Goal: Navigation & Orientation: Understand site structure

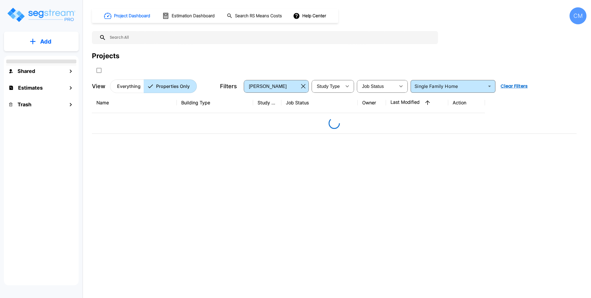
click at [579, 17] on div "CM" at bounding box center [577, 15] width 17 height 17
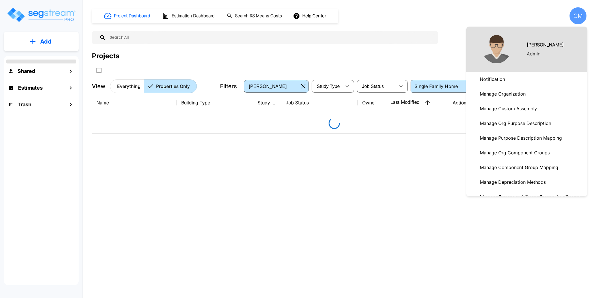
scroll to position [10, 0]
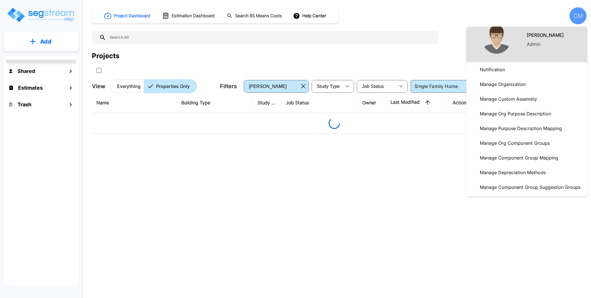
click at [503, 82] on p "Manage Organization" at bounding box center [502, 84] width 50 height 11
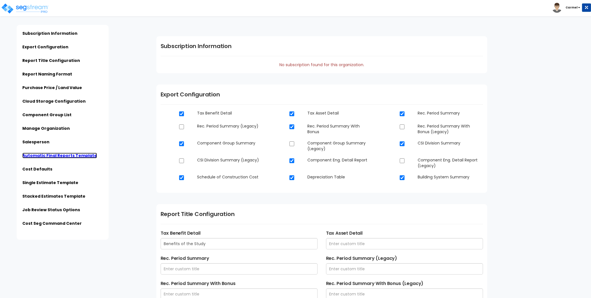
click at [67, 155] on link "Automatic Final Reports Template" at bounding box center [59, 156] width 75 height 6
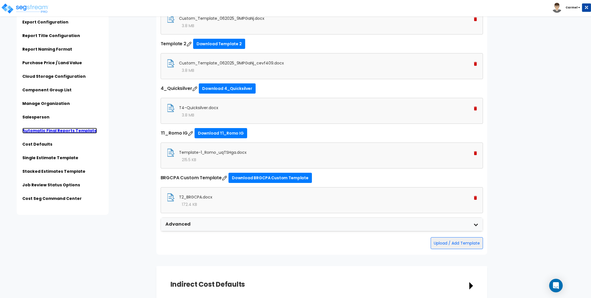
scroll to position [1492, 0]
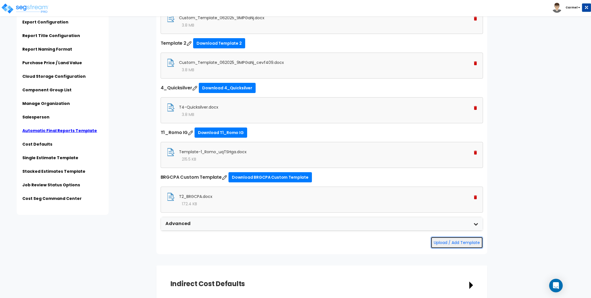
click at [445, 239] on button "Upload / Add Template" at bounding box center [456, 243] width 52 height 12
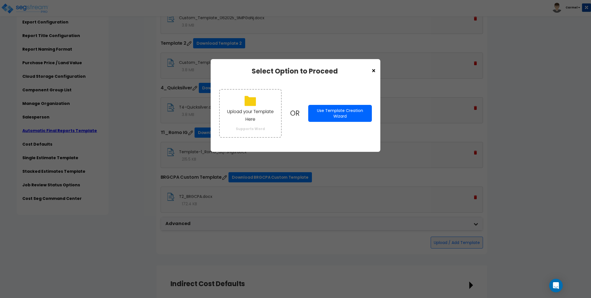
click at [373, 72] on span "×" at bounding box center [373, 71] width 5 height 10
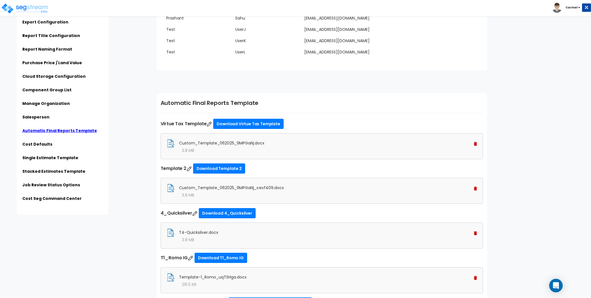
scroll to position [1366, 0]
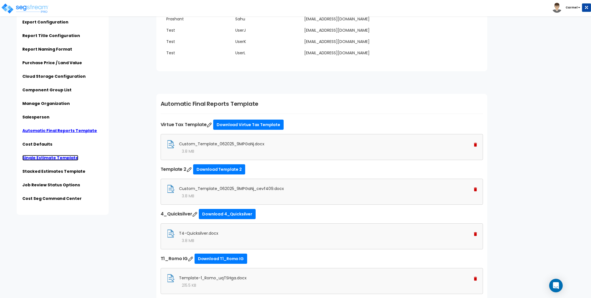
click at [53, 159] on link "Single Estimate Template" at bounding box center [50, 158] width 56 height 6
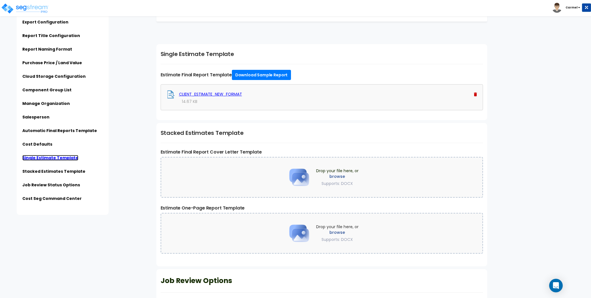
scroll to position [1844, 0]
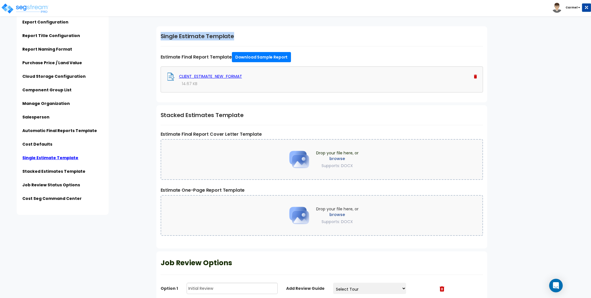
drag, startPoint x: 158, startPoint y: 31, endPoint x: 252, endPoint y: 33, distance: 93.8
click at [252, 33] on div "Single Estimate Template Estimate Final Report Template Download Sample Report …" at bounding box center [321, 64] width 331 height 76
click at [199, 33] on h1 "Single Estimate Template" at bounding box center [322, 36] width 322 height 8
drag, startPoint x: 154, startPoint y: 112, endPoint x: 263, endPoint y: 114, distance: 108.8
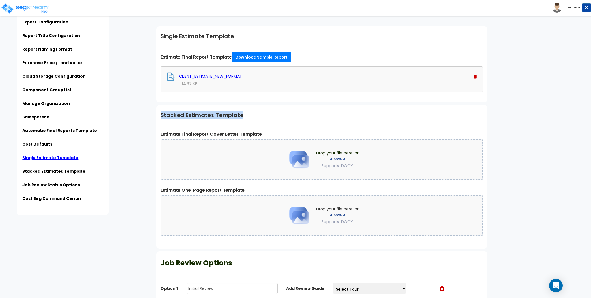
click at [263, 114] on h1 "Stacked Estimates Template" at bounding box center [322, 115] width 322 height 8
drag, startPoint x: 160, startPoint y: 31, endPoint x: 246, endPoint y: 33, distance: 85.9
click at [246, 33] on div "Single Estimate Template Estimate Final Report Template Download Sample Report …" at bounding box center [321, 64] width 331 height 76
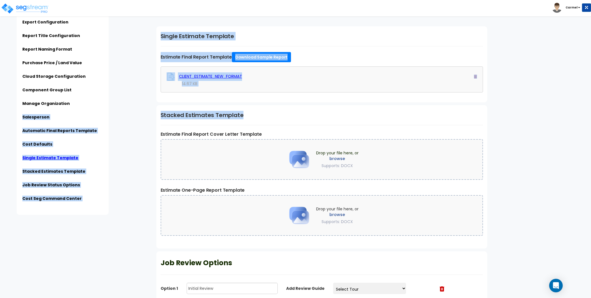
drag, startPoint x: 151, startPoint y: 111, endPoint x: 261, endPoint y: 116, distance: 110.4
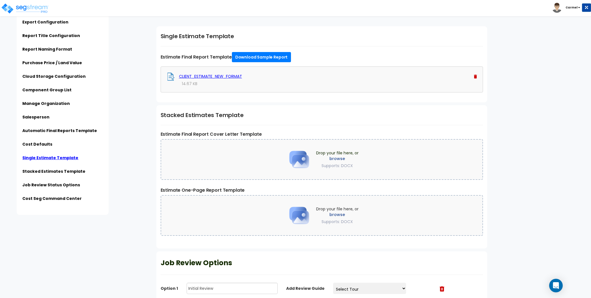
click at [259, 119] on div "Stacked Estimates Template Estimate Final Report Cover Letter Template Drop you…" at bounding box center [321, 176] width 331 height 143
drag, startPoint x: 164, startPoint y: 33, endPoint x: 228, endPoint y: 33, distance: 64.2
click at [228, 33] on h1 "Single Estimate Template" at bounding box center [322, 36] width 322 height 8
drag, startPoint x: 189, startPoint y: 110, endPoint x: 238, endPoint y: 112, distance: 49.8
click at [75, 132] on link "Automatic Final Reports Template" at bounding box center [59, 131] width 75 height 6
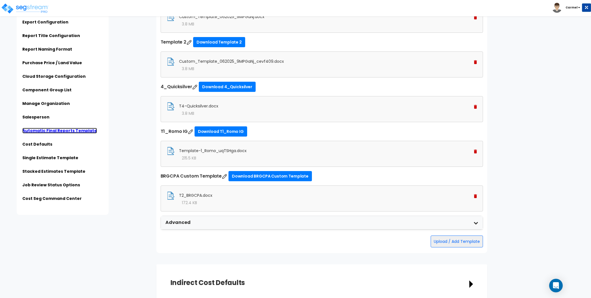
scroll to position [1503, 0]
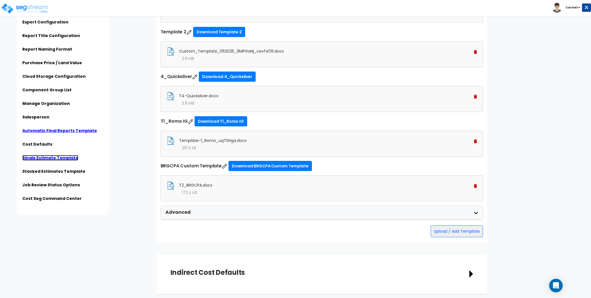
click at [38, 157] on link "Single Estimate Template" at bounding box center [50, 158] width 56 height 6
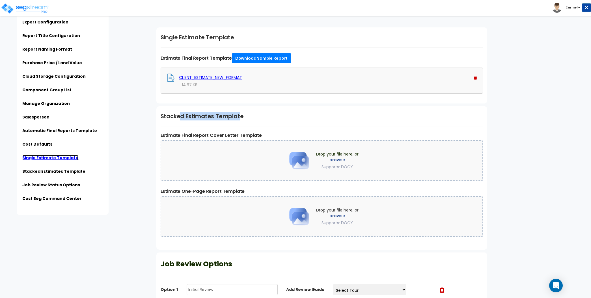
scroll to position [1844, 0]
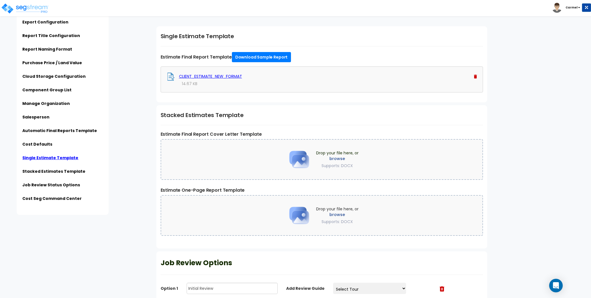
click at [267, 112] on h1 "Stacked Estimates Template" at bounding box center [322, 115] width 322 height 8
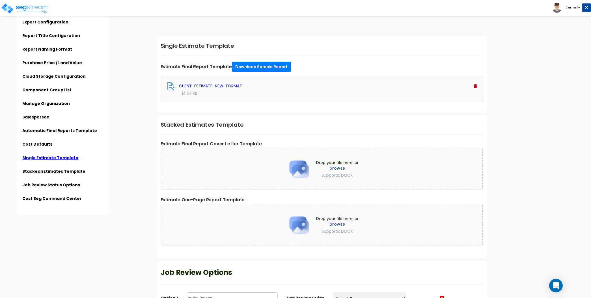
scroll to position [1832, 0]
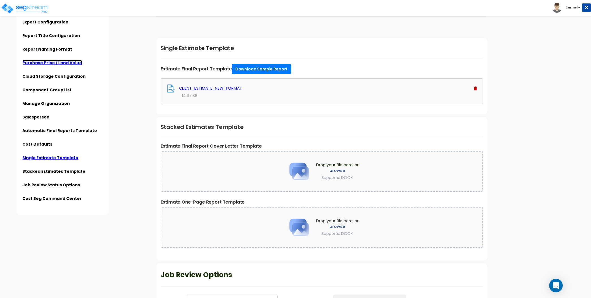
click at [63, 65] on link "Purchase Price / Land Value" at bounding box center [52, 63] width 60 height 6
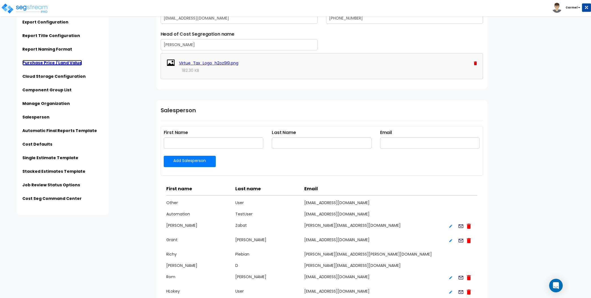
scroll to position [557, 0]
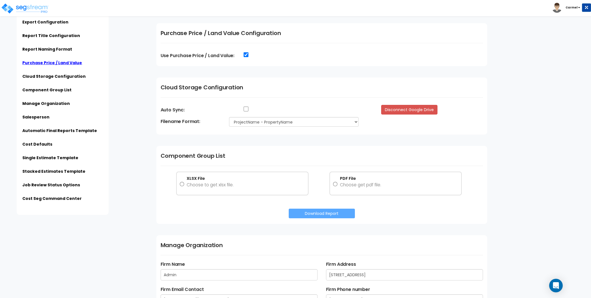
click at [135, 101] on div "Subscription Information Export Configuration Report Title Configuration Report…" at bounding box center [79, 107] width 146 height 215
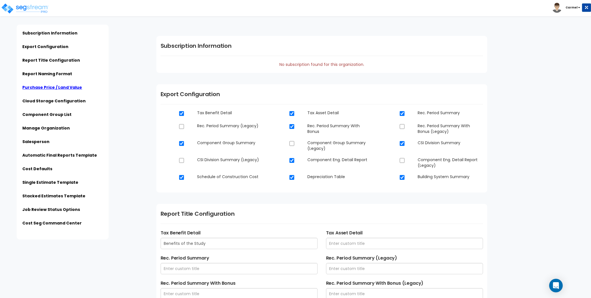
scroll to position [0, 0]
click at [106, 111] on div "Subscription Information Export Configuration Report Title Configuration Report…" at bounding box center [63, 132] width 92 height 215
click at [91, 95] on ul "Subscription Information Export Configuration Report Title Configuration Report…" at bounding box center [62, 130] width 81 height 199
click at [75, 101] on link "Cloud Storage Configuration" at bounding box center [53, 101] width 63 height 6
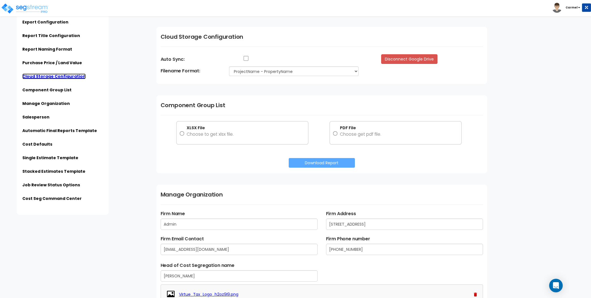
scroll to position [623, 0]
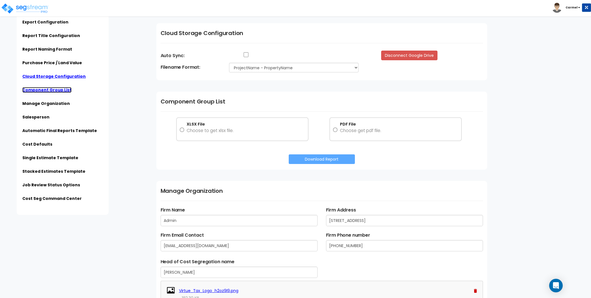
click at [56, 89] on link "Component Group List" at bounding box center [46, 90] width 49 height 6
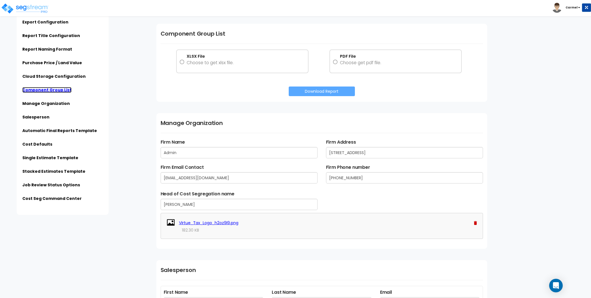
scroll to position [702, 0]
click at [56, 105] on link "Manage Organization" at bounding box center [45, 104] width 47 height 6
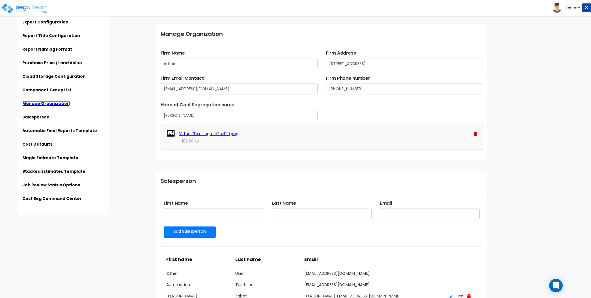
scroll to position [802, 0]
click at [44, 103] on link "Manage Organization" at bounding box center [45, 104] width 47 height 6
click at [121, 115] on div "Subscription Information Export Configuration Report Title Configuration Report…" at bounding box center [79, 107] width 146 height 215
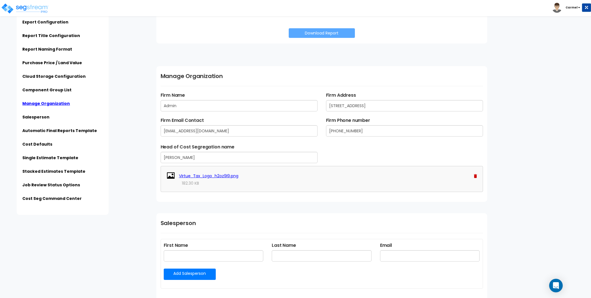
scroll to position [686, 0]
